Goal: Check status: Check status

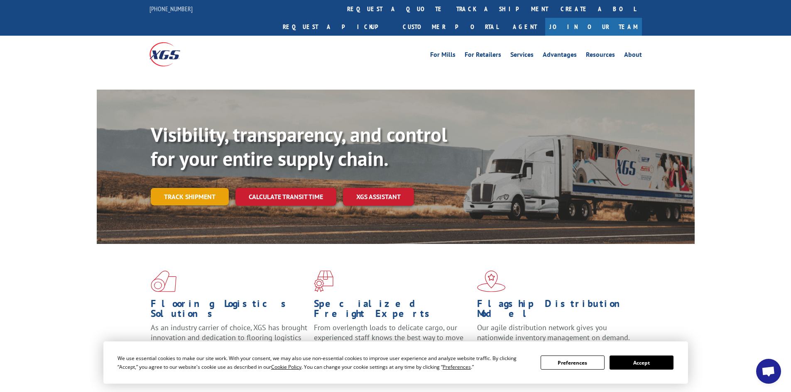
click at [193, 188] on link "Track shipment" at bounding box center [190, 196] width 78 height 17
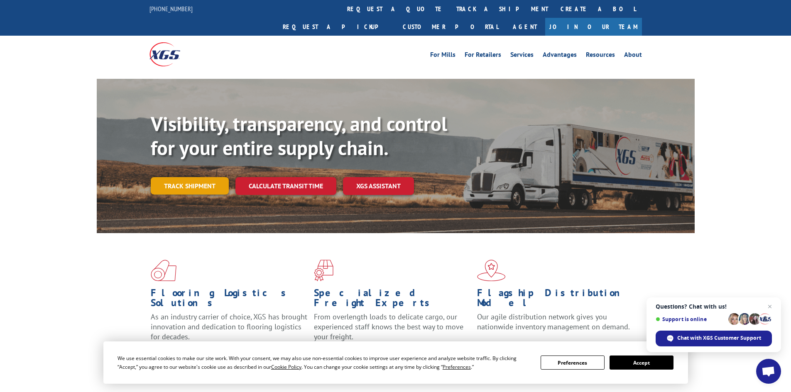
click at [193, 177] on link "Track shipment" at bounding box center [190, 185] width 78 height 17
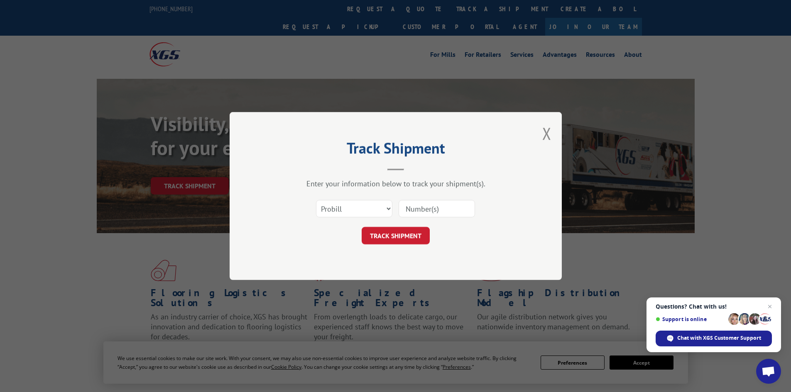
drag, startPoint x: 411, startPoint y: 212, endPoint x: 412, endPoint y: 218, distance: 5.9
click at [411, 212] on input at bounding box center [437, 208] width 76 height 17
paste input "134826314"
type input "134826314"
click at [405, 233] on button "TRACK SHIPMENT" at bounding box center [396, 235] width 68 height 17
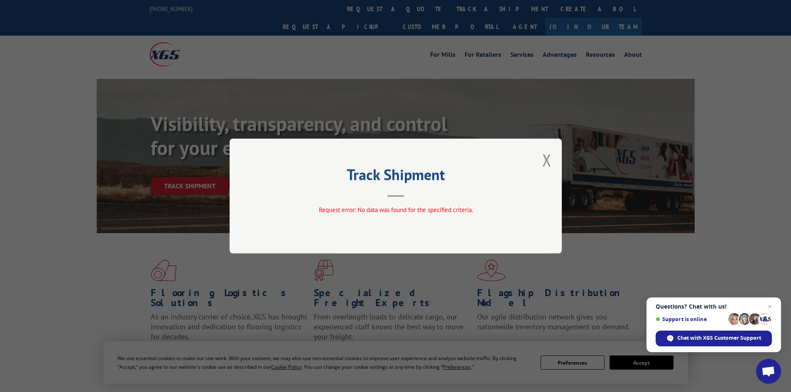
click at [551, 160] on button "Close modal" at bounding box center [546, 160] width 9 height 22
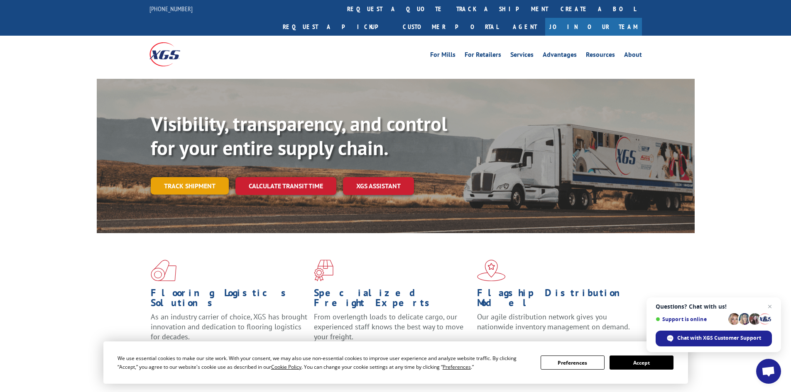
click at [193, 177] on link "Track shipment" at bounding box center [190, 185] width 78 height 17
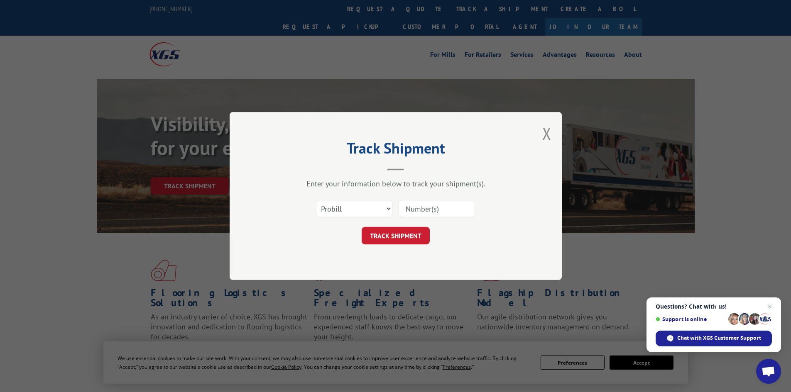
click at [417, 209] on input at bounding box center [437, 208] width 76 height 17
paste input "17402799"
type input "17402799"
click at [397, 228] on button "TRACK SHIPMENT" at bounding box center [396, 235] width 68 height 17
